Goal: Entertainment & Leisure: Consume media (video, audio)

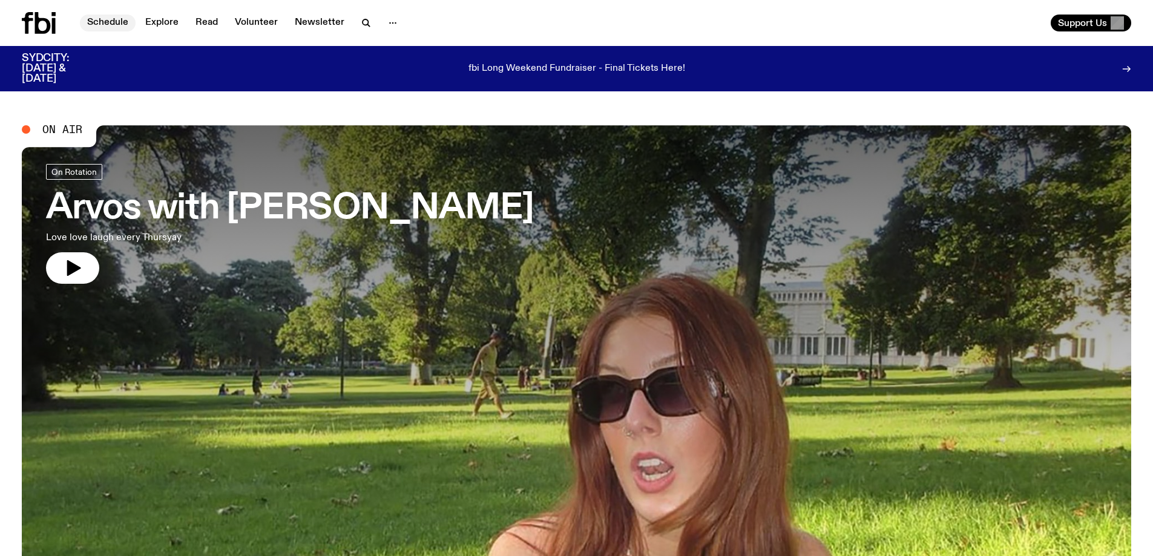
click at [112, 19] on link "Schedule" at bounding box center [108, 23] width 56 height 17
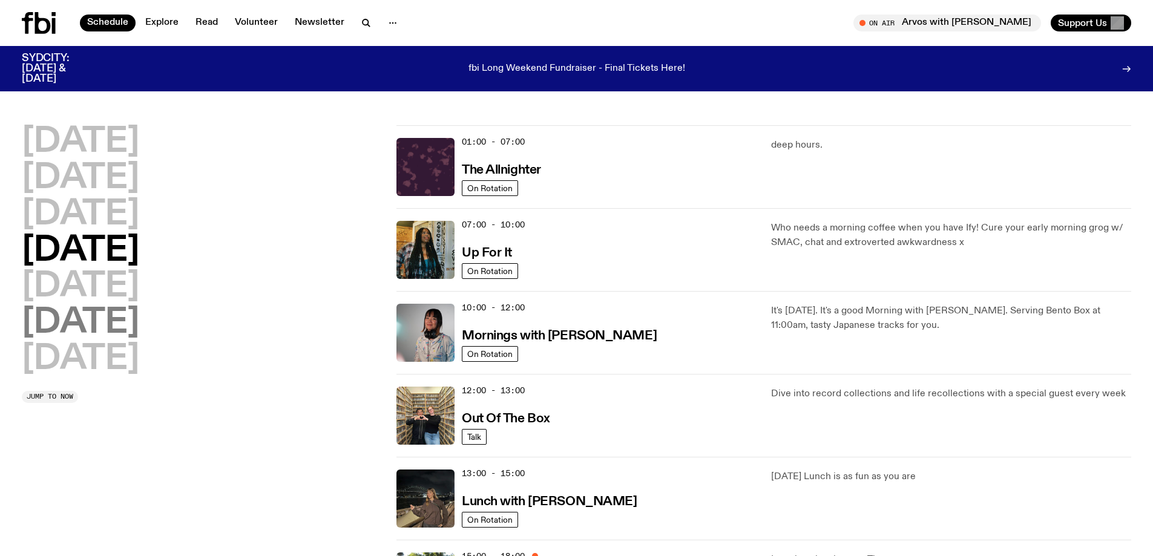
click at [105, 314] on h2 "[DATE]" at bounding box center [80, 323] width 117 height 34
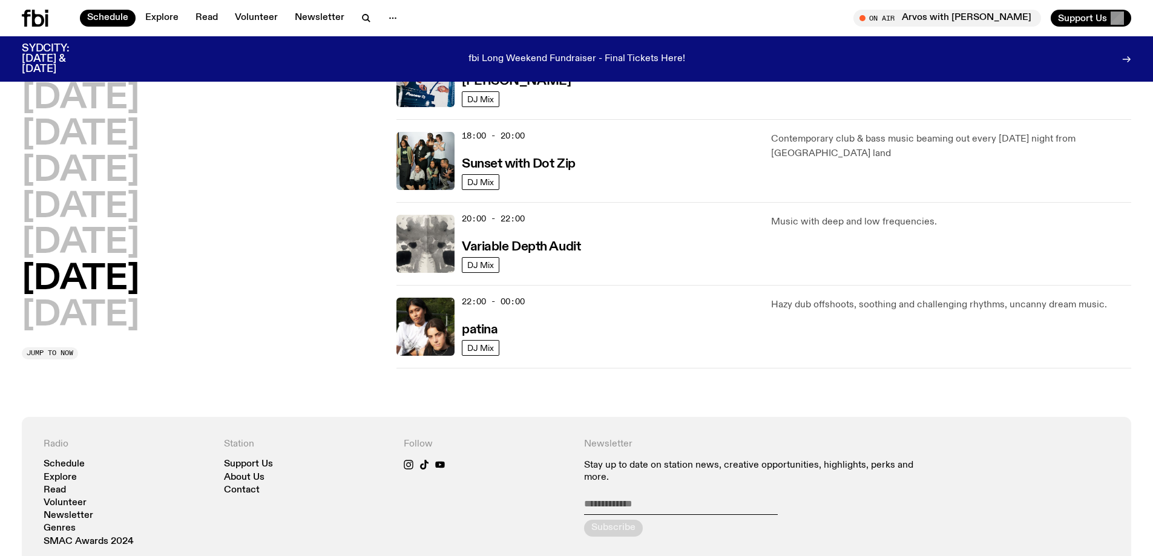
scroll to position [821, 0]
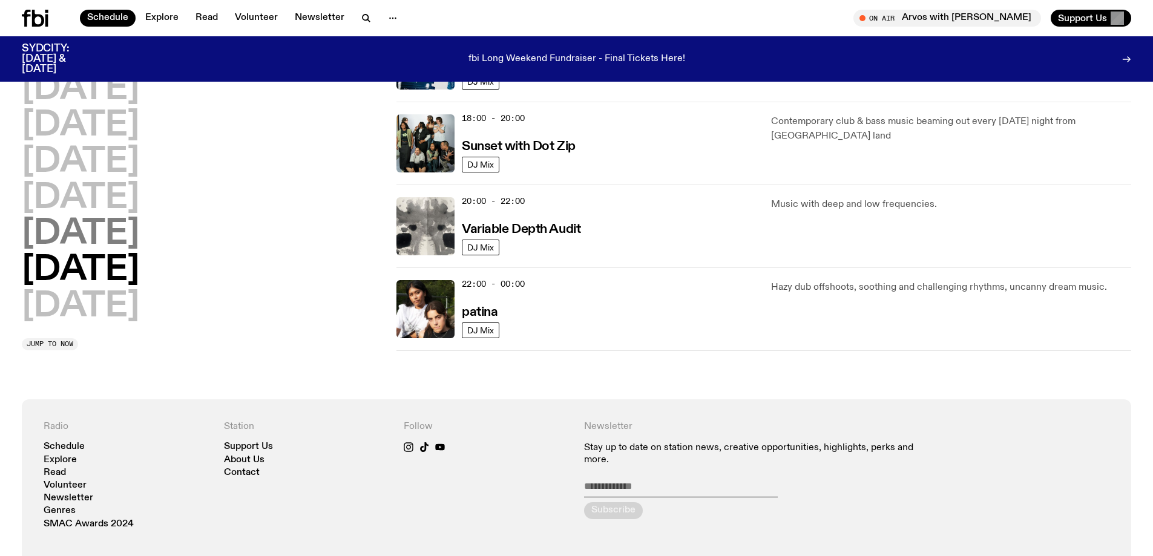
click at [66, 237] on h2 "[DATE]" at bounding box center [80, 235] width 117 height 34
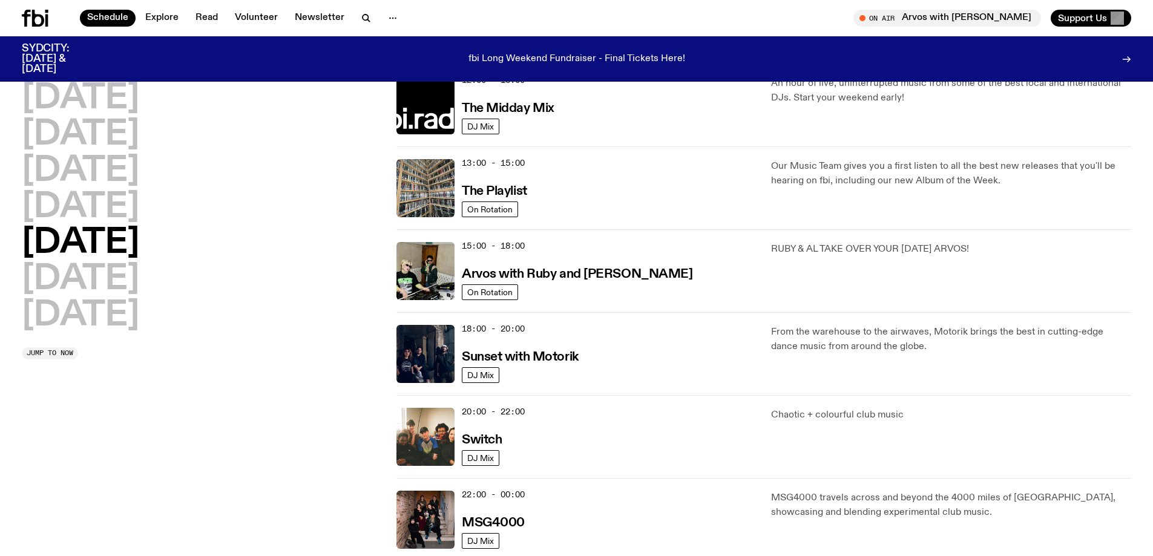
scroll to position [458, 0]
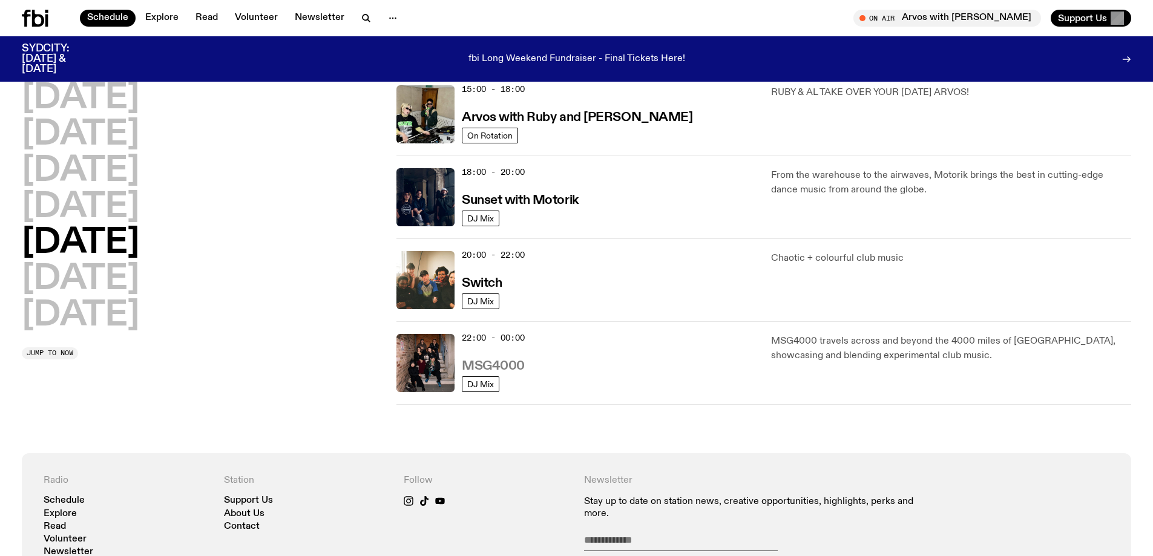
click at [478, 364] on h3 "MSG4000" at bounding box center [493, 366] width 63 height 13
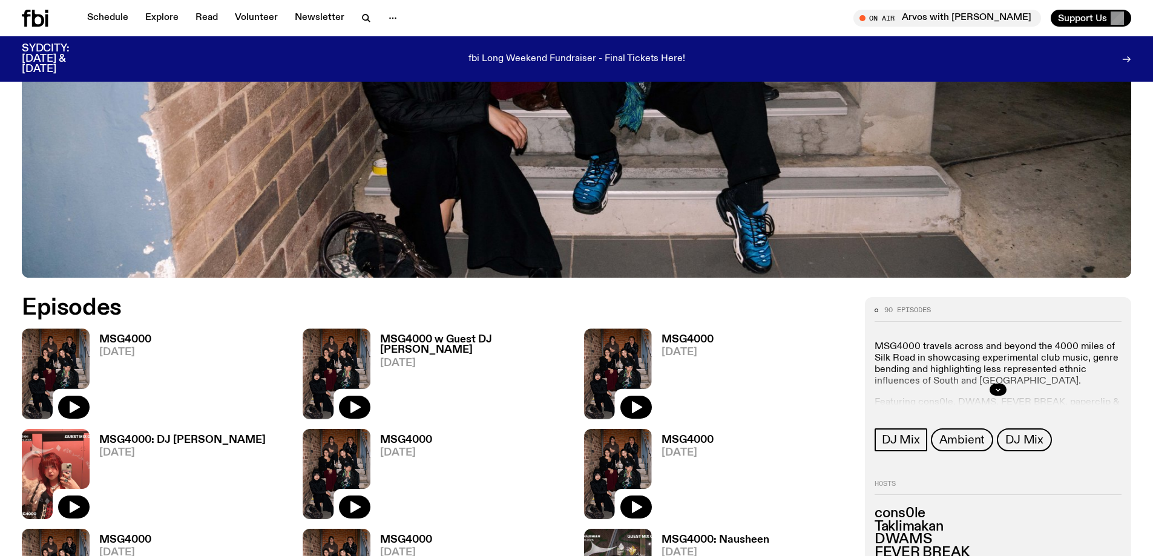
scroll to position [584, 0]
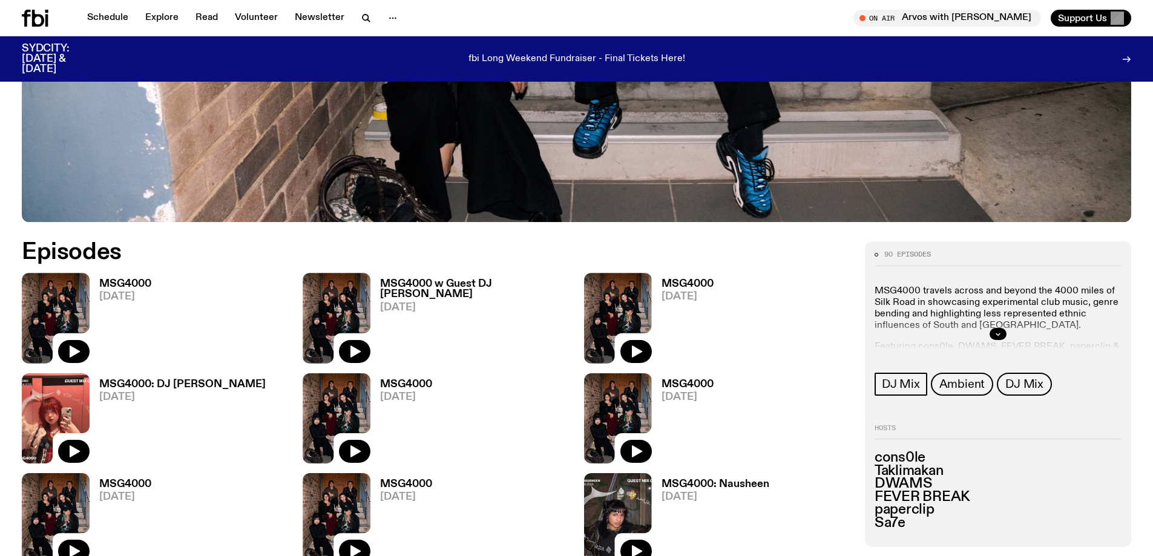
click at [82, 303] on img at bounding box center [56, 318] width 68 height 90
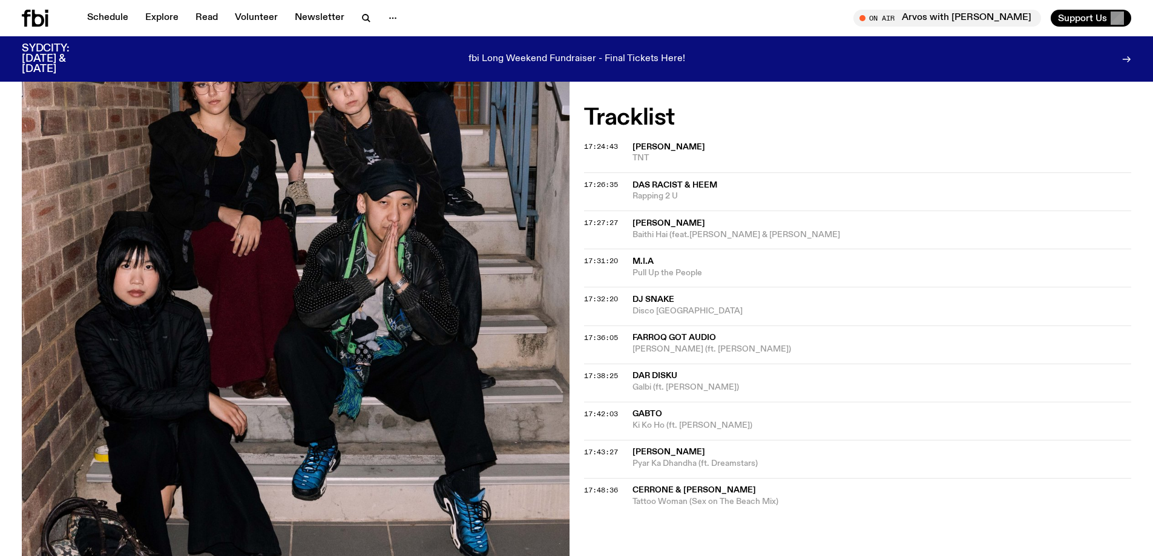
scroll to position [359, 0]
